Goal: Book appointment/travel/reservation

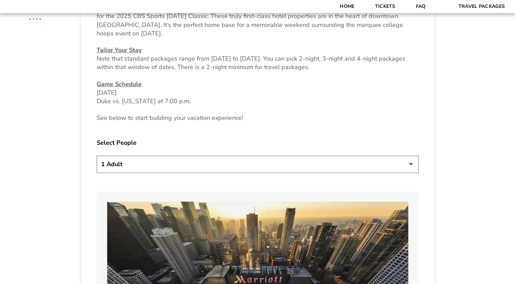
scroll to position [322, 0]
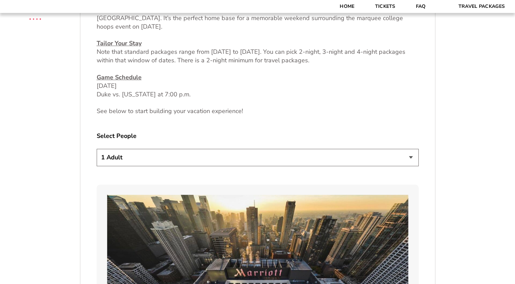
click at [412, 157] on select "1 Adult 2 Adults 3 Adults 4 Adults 2 Adults + 1 Child 2 Adults + 2 Children 2 A…" at bounding box center [258, 157] width 322 height 17
select select "2 Adults"
click at [97, 149] on select "1 Adult 2 Adults 3 Adults 4 Adults 2 Adults + 1 Child 2 Adults + 2 Children 2 A…" at bounding box center [258, 157] width 322 height 17
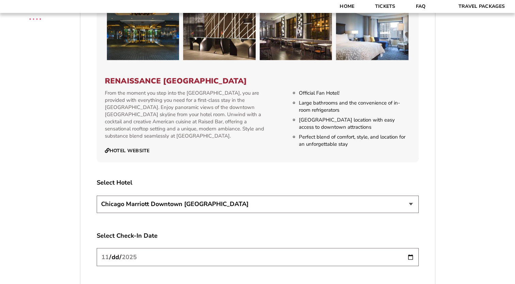
scroll to position [1125, 0]
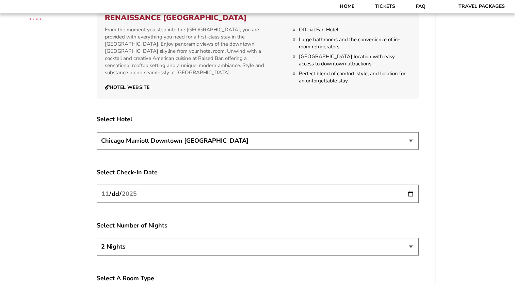
click at [411, 132] on select "[GEOGRAPHIC_DATA] [GEOGRAPHIC_DATA]" at bounding box center [258, 140] width 322 height 17
click at [97, 132] on select "[GEOGRAPHIC_DATA] [GEOGRAPHIC_DATA]" at bounding box center [258, 140] width 322 height 17
click at [409, 185] on input "[DATE]" at bounding box center [258, 194] width 322 height 18
click at [265, 168] on label "Select Check-In Date" at bounding box center [258, 172] width 322 height 9
click at [411, 238] on select "2 Nights 3 Nights 4 Nights" at bounding box center [258, 246] width 322 height 17
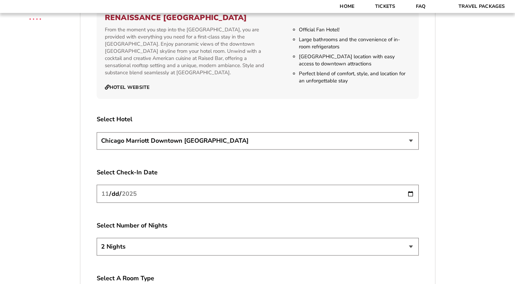
select select "3 Nights"
click at [97, 238] on select "2 Nights 3 Nights 4 Nights" at bounding box center [258, 246] width 322 height 17
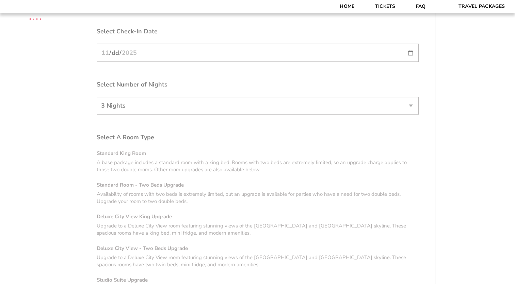
scroll to position [1271, 0]
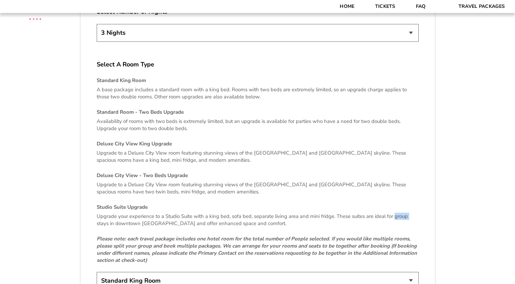
scroll to position [1375, 0]
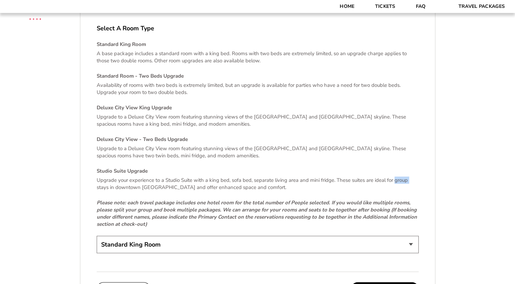
click at [412, 237] on select "Standard King Room Standard Room - Two Beds Upgrade (+$30 per night) Deluxe Cit…" at bounding box center [258, 244] width 322 height 17
select select "Deluxe City View King Upgrade"
click at [97, 236] on select "Standard King Room Standard Room - Two Beds Upgrade (+$30 per night) Deluxe Cit…" at bounding box center [258, 244] width 322 height 17
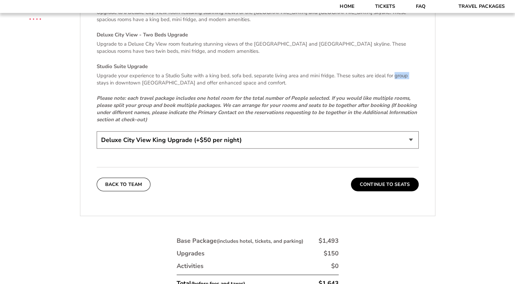
scroll to position [1507, 0]
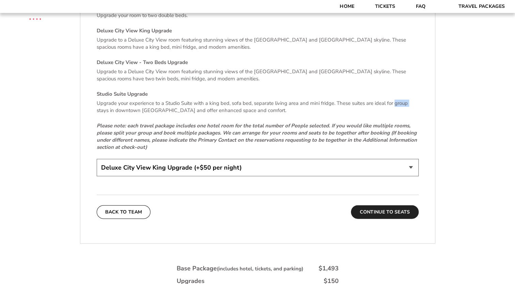
click at [379, 205] on button "Continue To Seats" at bounding box center [384, 212] width 67 height 14
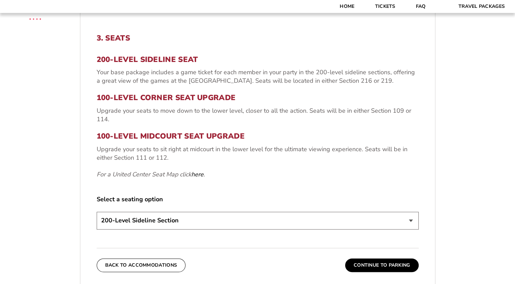
scroll to position [257, 0]
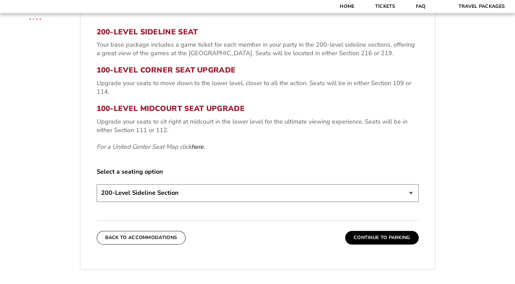
click at [411, 192] on select "200-Level Sideline Section 100-Level Corner Seat Upgrade (+$80 per person) 100-…" at bounding box center [258, 192] width 322 height 17
select select "100-Level Midcourt Seat Upgrade"
click at [97, 184] on select "200-Level Sideline Section 100-Level Corner Seat Upgrade (+$80 per person) 100-…" at bounding box center [258, 192] width 322 height 17
click at [377, 239] on button "Continue To Parking" at bounding box center [382, 238] width 74 height 14
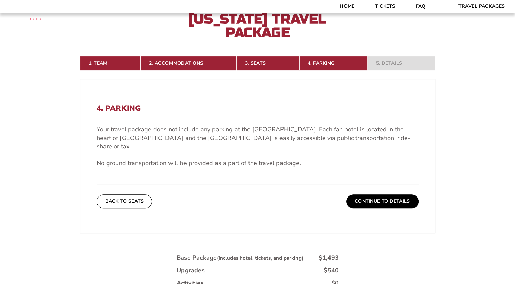
scroll to position [156, 0]
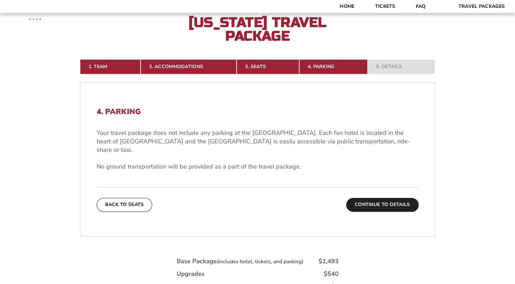
click at [372, 198] on button "Continue To Details" at bounding box center [382, 205] width 73 height 14
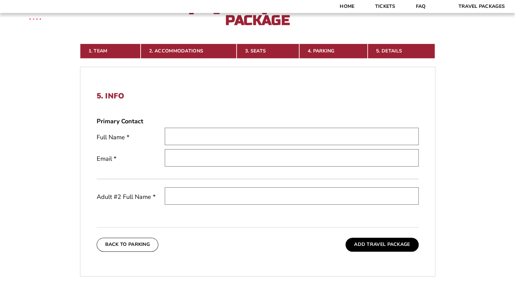
scroll to position [167, 0]
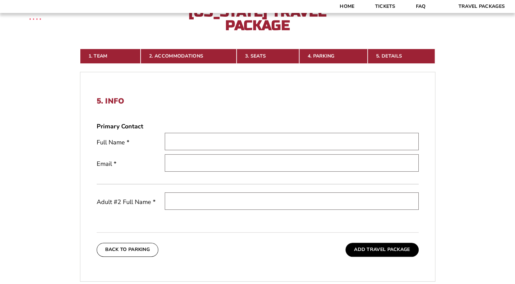
click at [186, 143] on input "text" at bounding box center [292, 141] width 254 height 17
type input "[PERSON_NAME]"
type input "[EMAIL_ADDRESS][DOMAIN_NAME]"
click at [184, 203] on input "text" at bounding box center [292, 200] width 254 height 17
type input "[PERSON_NAME]"
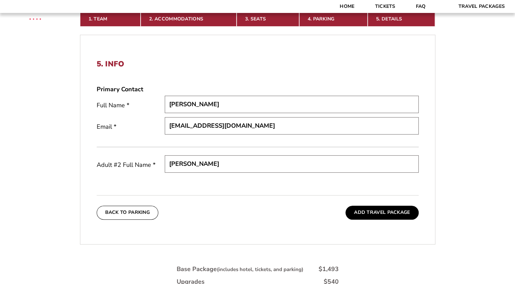
scroll to position [203, 0]
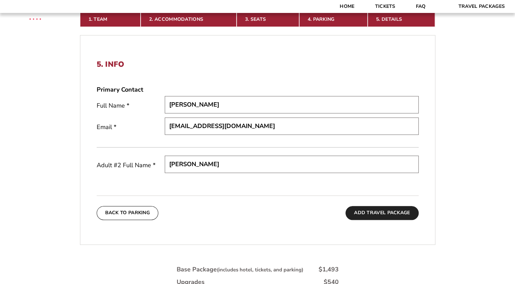
click at [369, 213] on button "Add Travel Package" at bounding box center [382, 213] width 73 height 14
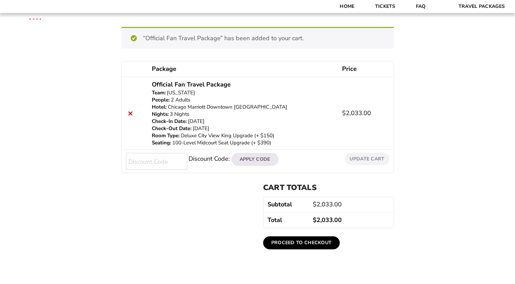
scroll to position [90, 0]
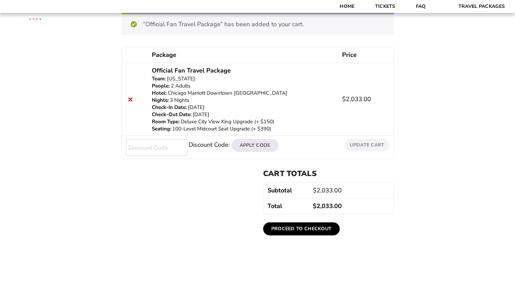
click at [304, 226] on link "Proceed to checkout" at bounding box center [301, 228] width 77 height 13
